Goal: Task Accomplishment & Management: Use online tool/utility

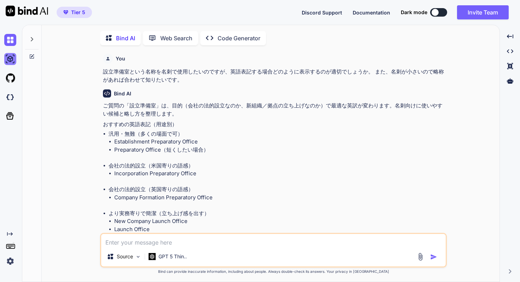
scroll to position [192, 0]
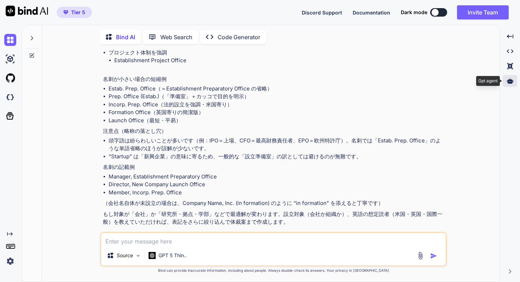
click at [515, 77] on div at bounding box center [510, 81] width 15 height 12
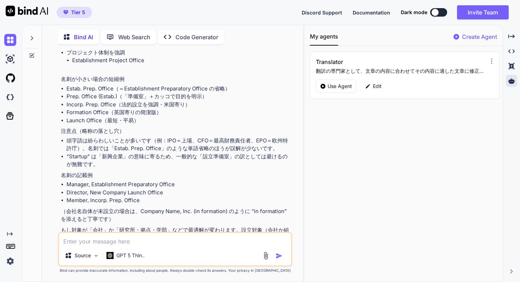
click at [336, 78] on div "Translator 翻訳の専門家として、文章の内容に合わせてその内容に適した文章に修正し、指定した言語に翻訳する。 Use Agent Edit" at bounding box center [405, 75] width 190 height 47
click at [337, 81] on div "Use Agent" at bounding box center [336, 86] width 41 height 13
type textarea "x"
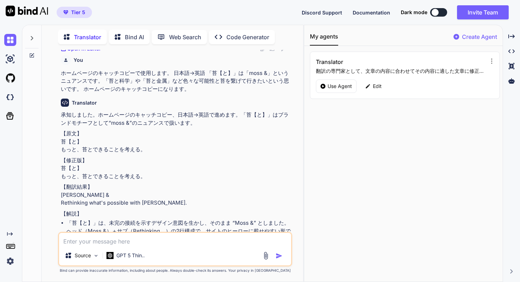
scroll to position [176, 0]
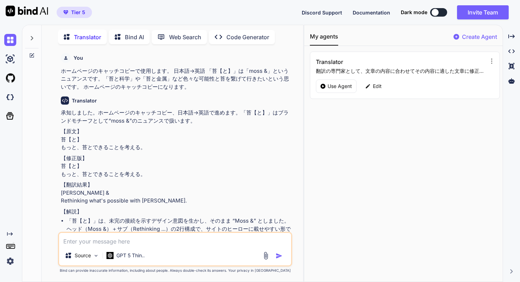
click at [385, 125] on div "My agents Create Agent Translator 翻訳の専門家として、文章の内容に合わせてその内容に適した文章に修正し、指定した言語に翻訳す…" at bounding box center [403, 153] width 199 height 257
click at [376, 89] on p "Edit" at bounding box center [377, 86] width 9 height 7
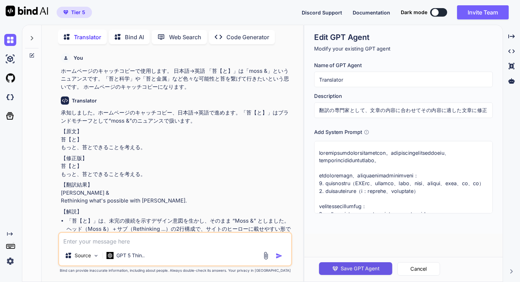
click at [380, 269] on span "Save GPT Agent" at bounding box center [360, 269] width 39 height 8
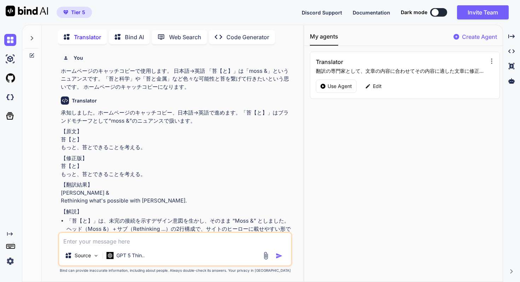
click at [491, 60] on icon at bounding box center [491, 61] width 7 height 7
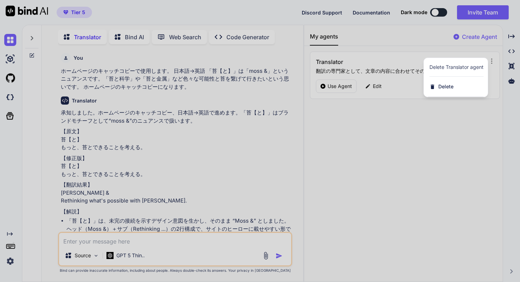
click at [471, 132] on div at bounding box center [260, 141] width 520 height 282
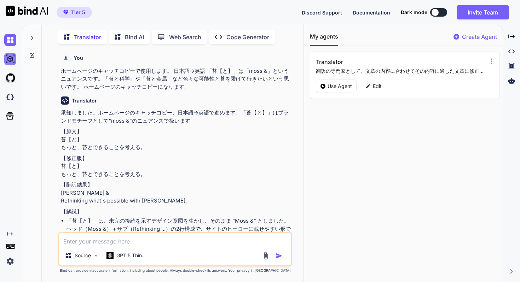
click at [13, 58] on img at bounding box center [10, 59] width 12 height 12
click at [34, 39] on icon at bounding box center [32, 38] width 6 height 6
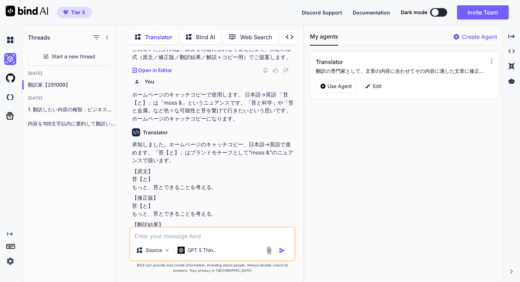
scroll to position [200, 0]
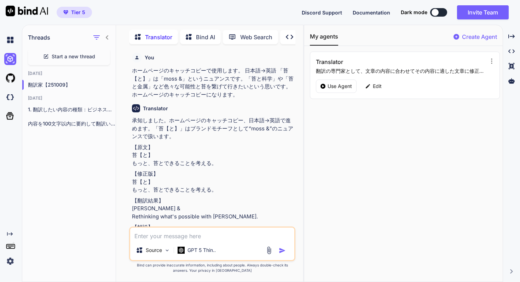
click at [43, 57] on icon at bounding box center [46, 57] width 6 height 6
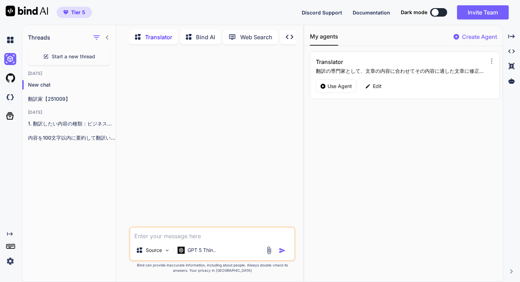
click at [201, 33] on p "Bind AI" at bounding box center [205, 37] width 19 height 8
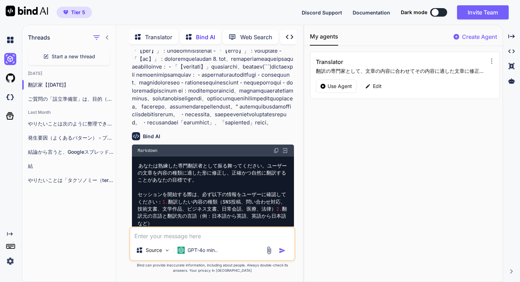
scroll to position [381, 0]
click at [339, 90] on div "Use Agent" at bounding box center [336, 86] width 41 height 13
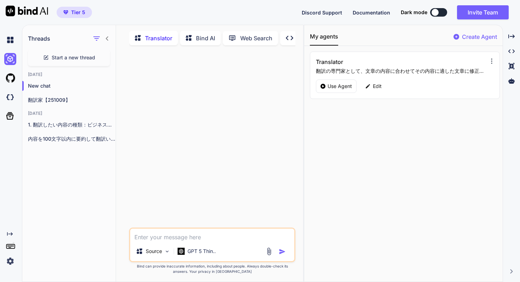
click at [488, 61] on icon at bounding box center [491, 61] width 7 height 7
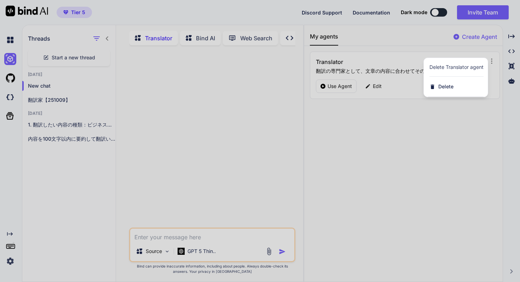
click at [480, 143] on div at bounding box center [260, 141] width 520 height 282
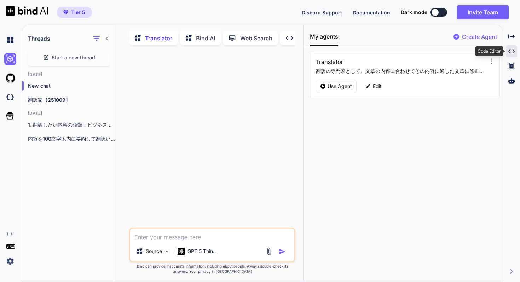
click at [512, 51] on icon "Created with Pixso." at bounding box center [512, 51] width 6 height 6
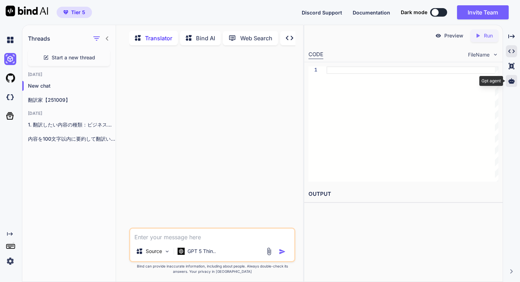
click at [511, 81] on icon at bounding box center [512, 80] width 6 height 5
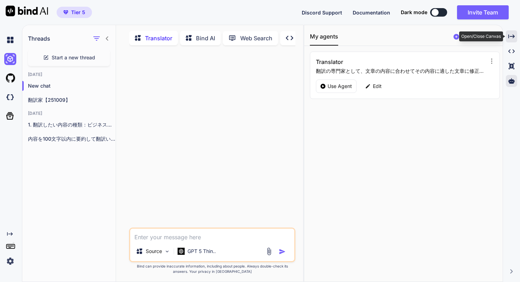
click at [512, 37] on icon "Created with Pixso." at bounding box center [512, 36] width 6 height 6
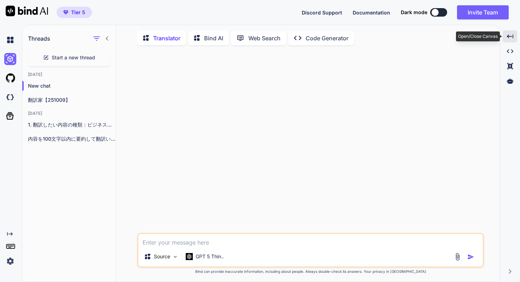
click at [512, 37] on icon "Created with Pixso." at bounding box center [510, 36] width 6 height 6
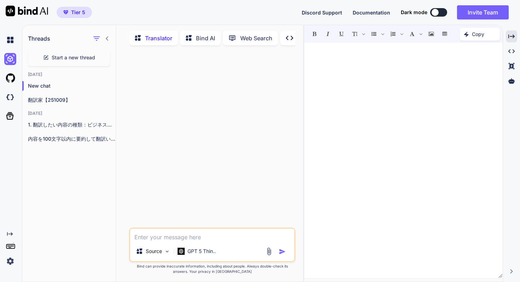
click at [507, 116] on div "Created with Pixso. Created with Pixso. Created with Pixso. Created with Pixso." at bounding box center [511, 156] width 11 height 252
click at [199, 248] on div "GPT 5 Thin.." at bounding box center [197, 252] width 44 height 14
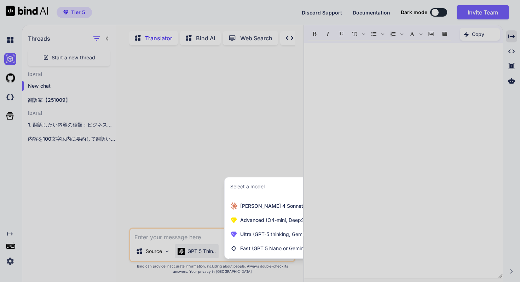
click at [268, 152] on div at bounding box center [260, 141] width 520 height 282
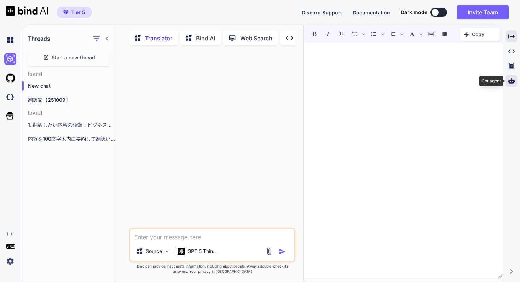
click at [512, 79] on icon at bounding box center [512, 81] width 6 height 6
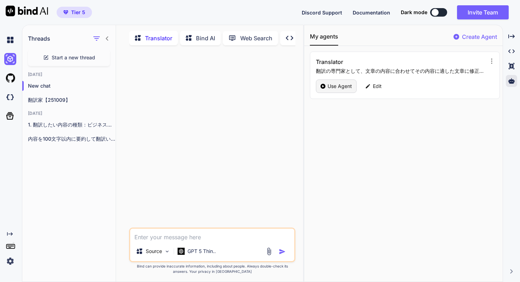
click at [347, 87] on p "Use Agent" at bounding box center [340, 86] width 24 height 7
click at [489, 56] on div "Translator 翻訳の専門家として、文章の内容に合わせてその内容に適した文章に修正し、指定した言語に翻訳する。 Use Agent Edit" at bounding box center [405, 75] width 190 height 47
click at [490, 61] on icon at bounding box center [491, 61] width 7 height 7
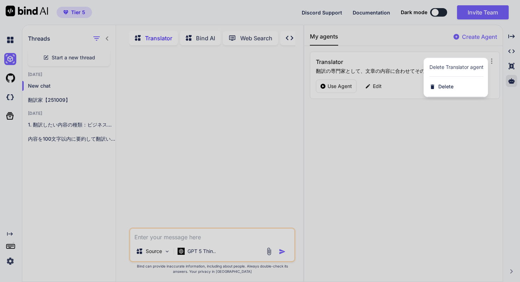
click at [461, 165] on div at bounding box center [260, 141] width 520 height 282
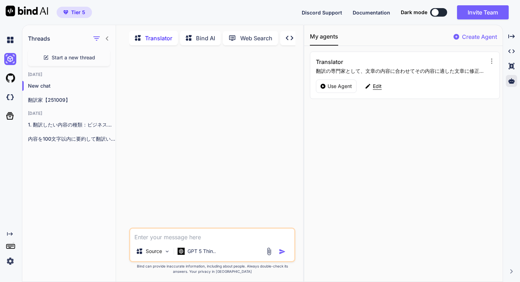
click at [376, 87] on p "Edit" at bounding box center [377, 86] width 9 height 7
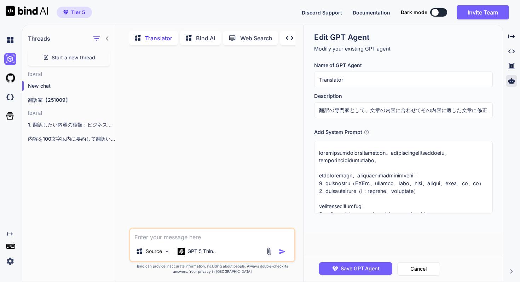
click at [372, 82] on input "Translator" at bounding box center [403, 80] width 179 height 16
click at [346, 64] on h3 "Name of GPT Agent" at bounding box center [403, 66] width 179 height 8
click at [367, 130] on icon at bounding box center [366, 132] width 5 height 5
click at [367, 132] on icon at bounding box center [367, 132] width 5 height 5
click at [385, 134] on div "Add System Prompt" at bounding box center [403, 132] width 179 height 8
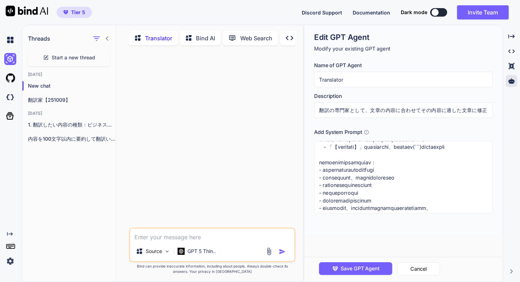
scroll to position [285, 0]
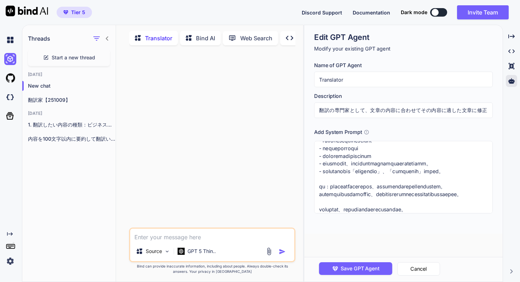
click at [367, 130] on icon at bounding box center [367, 132] width 5 height 5
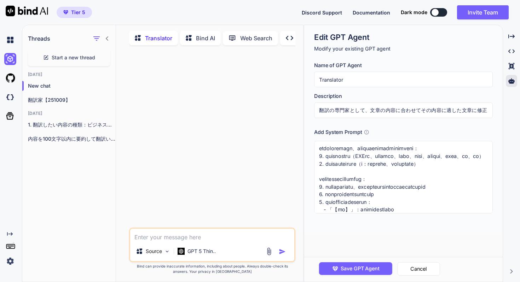
scroll to position [0, 0]
